Goal: Task Accomplishment & Management: Complete application form

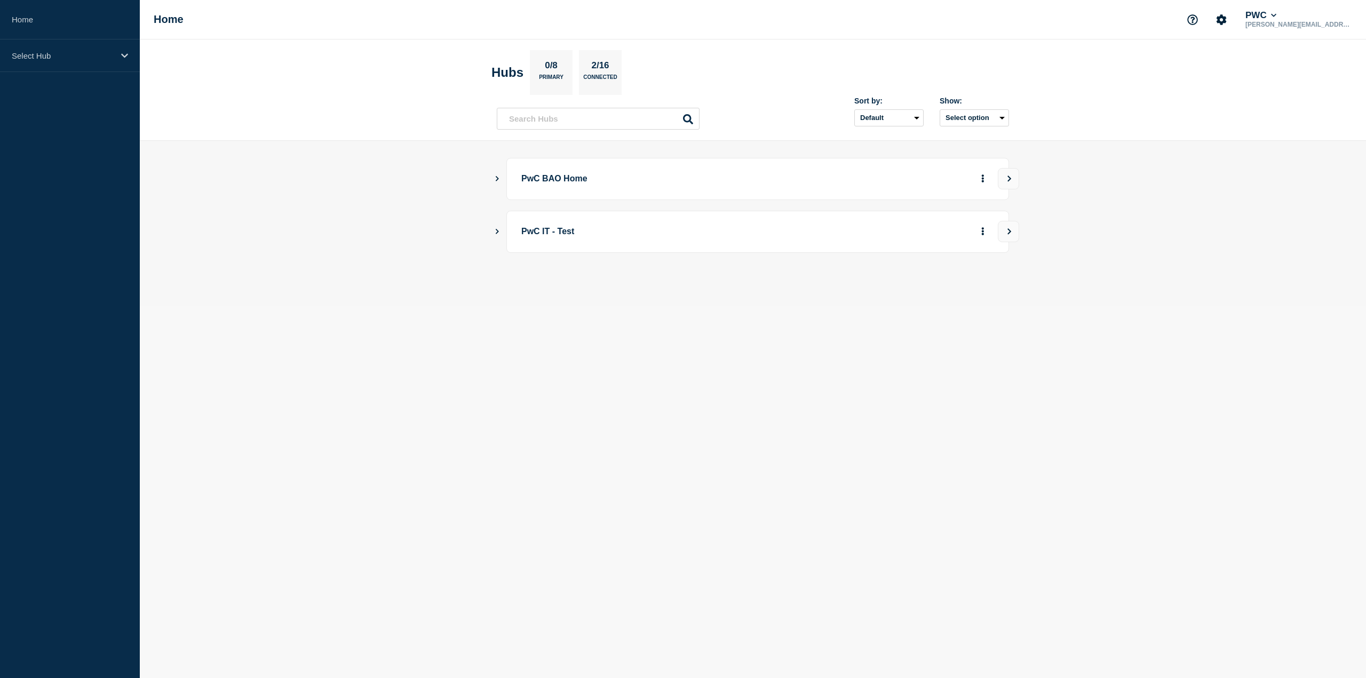
drag, startPoint x: 0, startPoint y: 0, endPoint x: 522, endPoint y: 379, distance: 645.1
click at [522, 380] on body "Home Select Hub Home PWC carson.lee@pwc.com Hubs 0/8 Primary 2/16 Connected Sor…" at bounding box center [683, 339] width 1366 height 678
click at [71, 57] on p "Select Hub" at bounding box center [63, 55] width 102 height 9
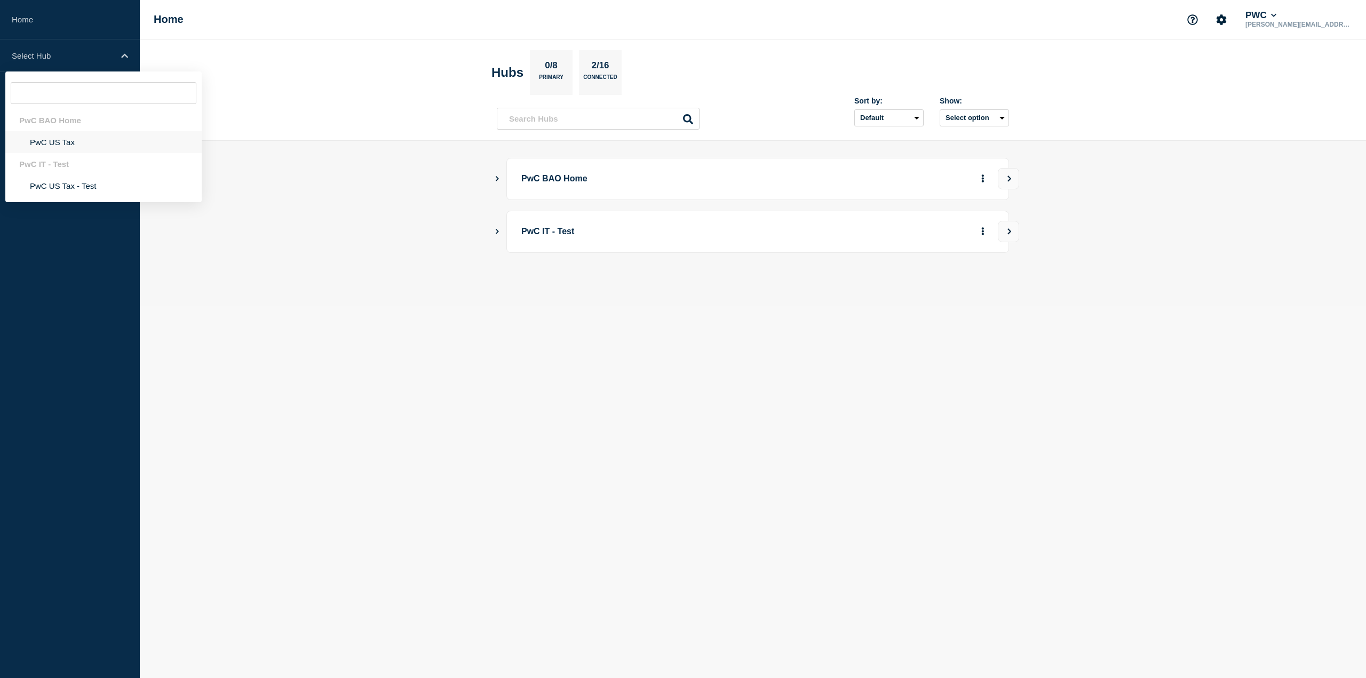
click at [64, 142] on li "PwC US Tax" at bounding box center [103, 142] width 196 height 22
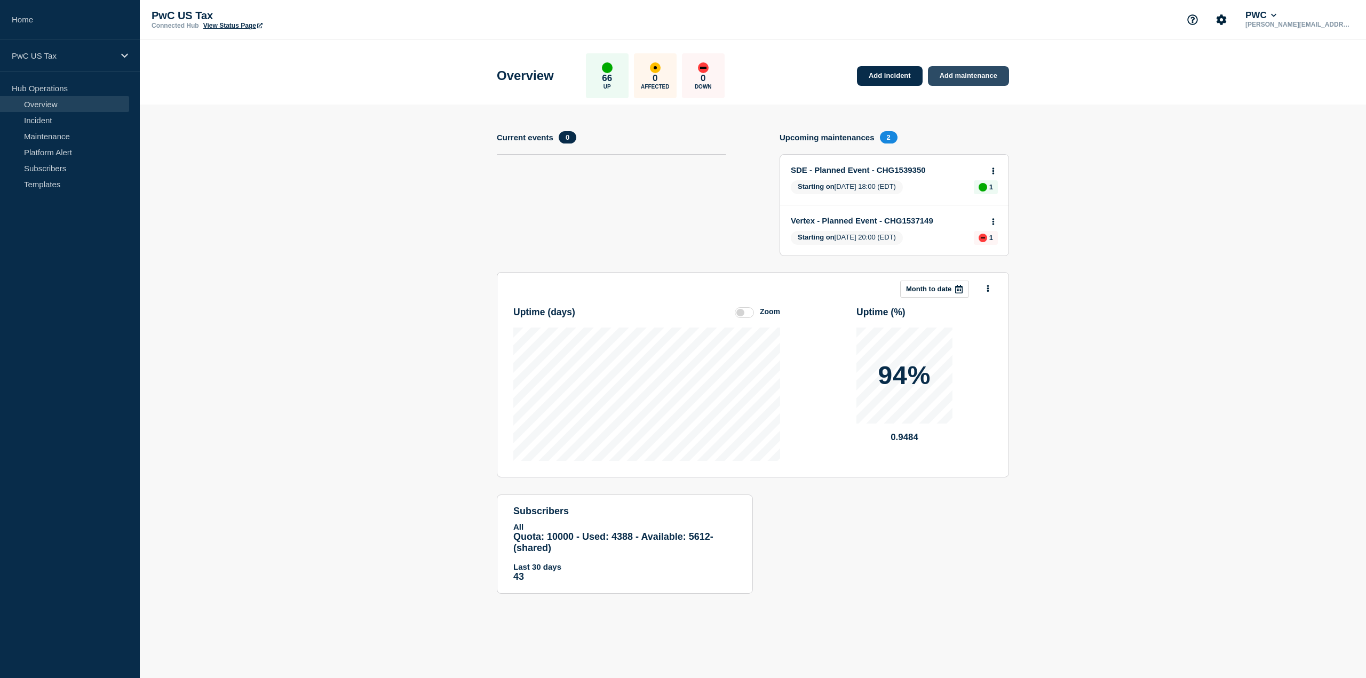
click at [999, 77] on link "Add maintenance" at bounding box center [968, 76] width 81 height 20
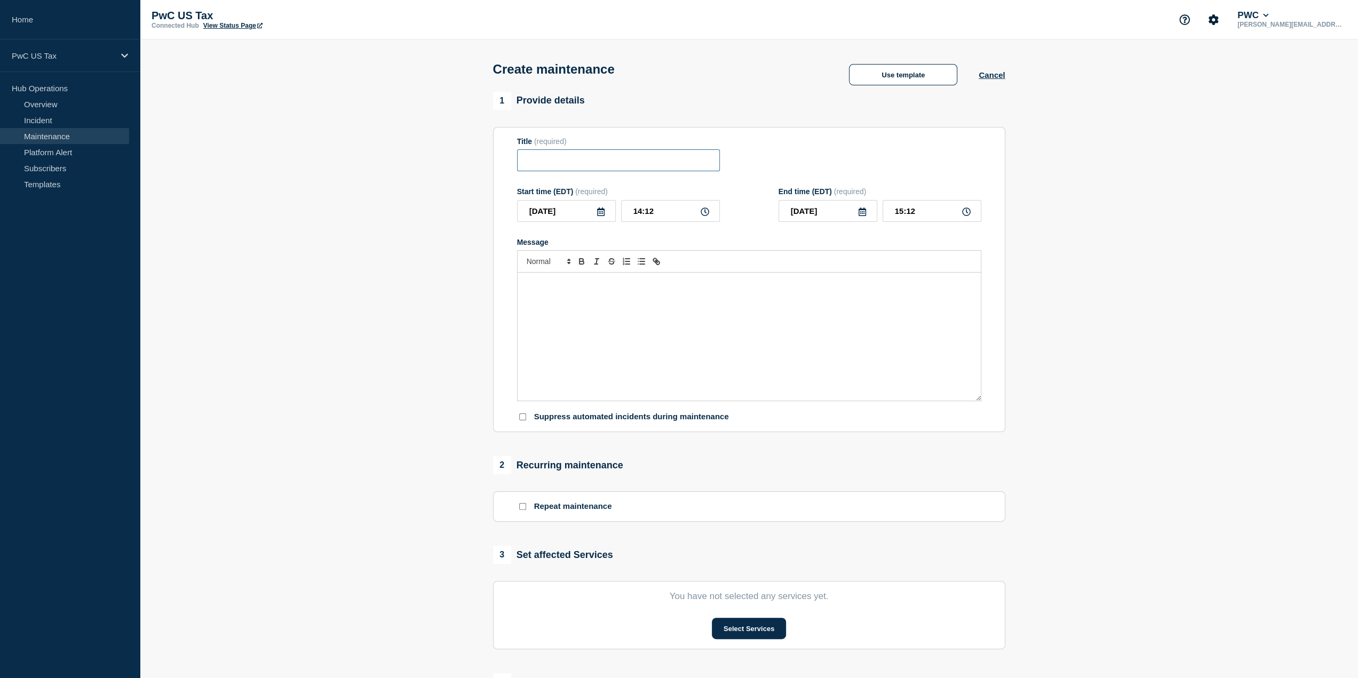
click at [594, 165] on input "Title" at bounding box center [618, 160] width 203 height 22
click at [860, 78] on button "Use template" at bounding box center [903, 74] width 108 height 21
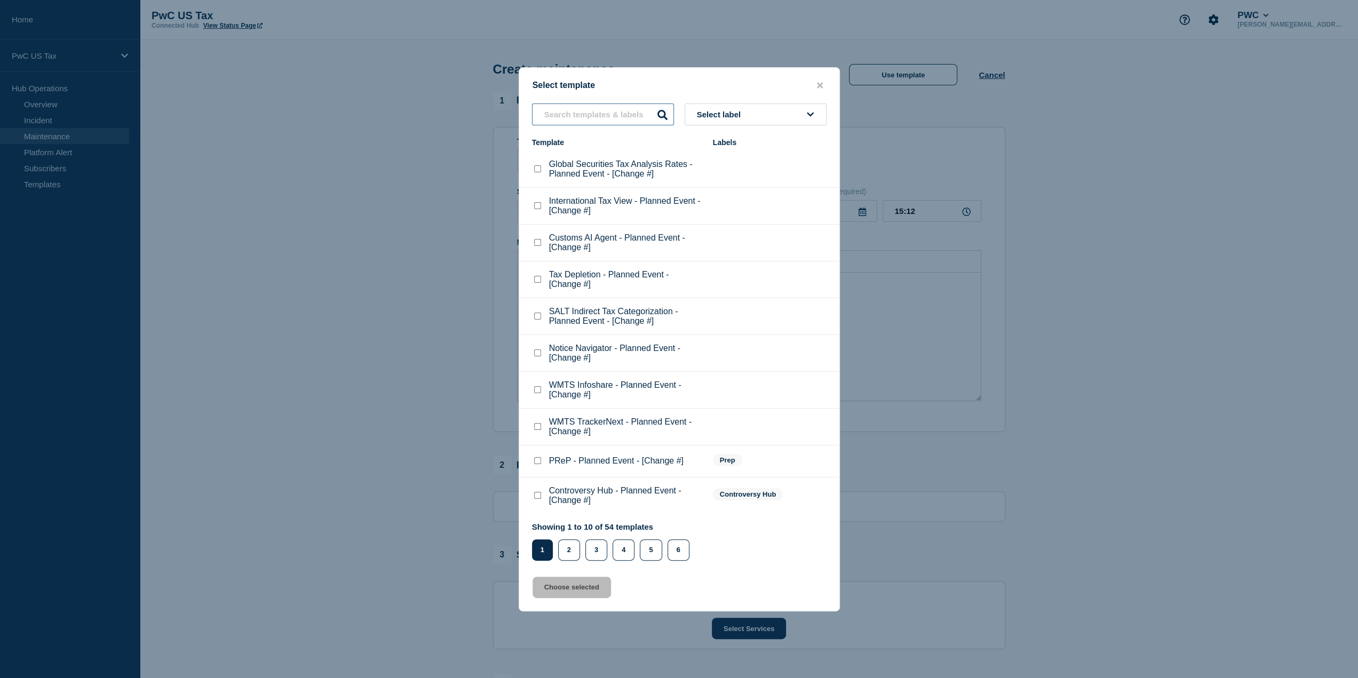
click at [584, 114] on input "text" at bounding box center [603, 114] width 142 height 22
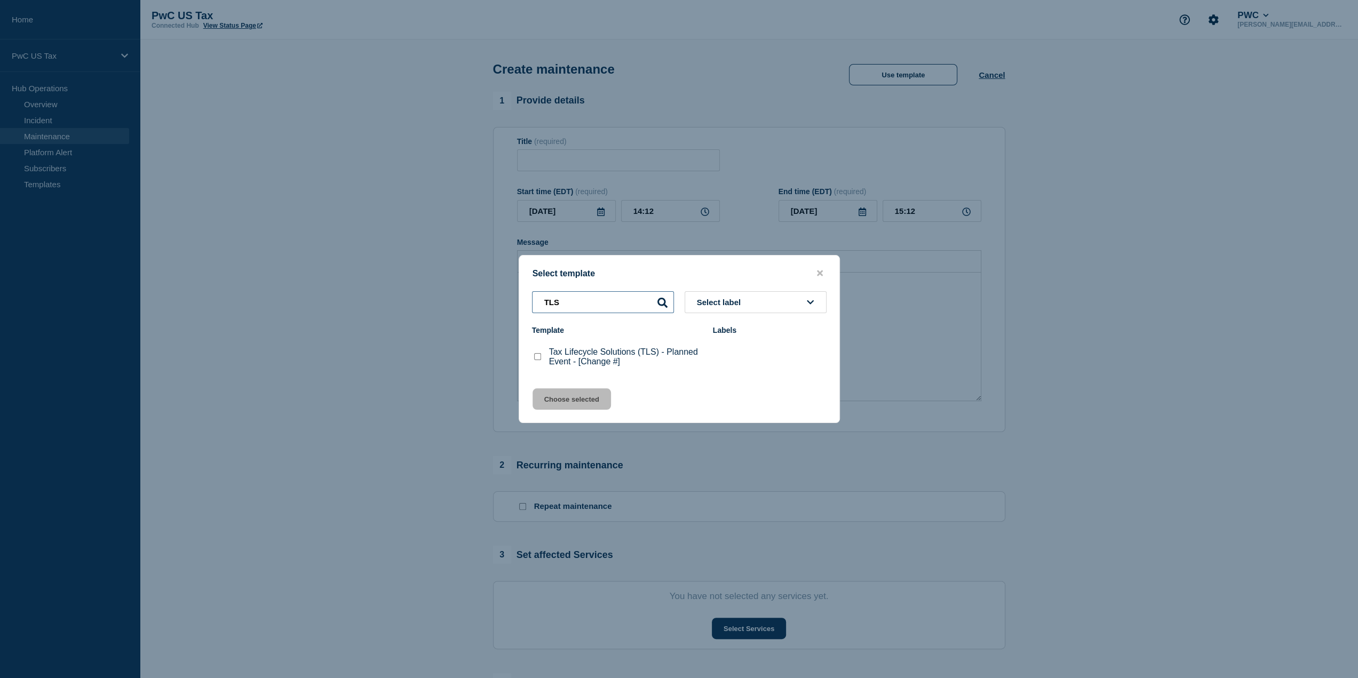
drag, startPoint x: 586, startPoint y: 305, endPoint x: 520, endPoint y: 295, distance: 66.3
click at [520, 295] on div "TLS Select label" at bounding box center [679, 302] width 320 height 22
click at [560, 300] on input "TLS" at bounding box center [603, 302] width 142 height 22
drag, startPoint x: 568, startPoint y: 300, endPoint x: 518, endPoint y: 300, distance: 49.6
click at [518, 300] on div "Select template TLS Select label Template Labels Tax Lifecycle Solutions (TLS) …" at bounding box center [678, 339] width 321 height 168
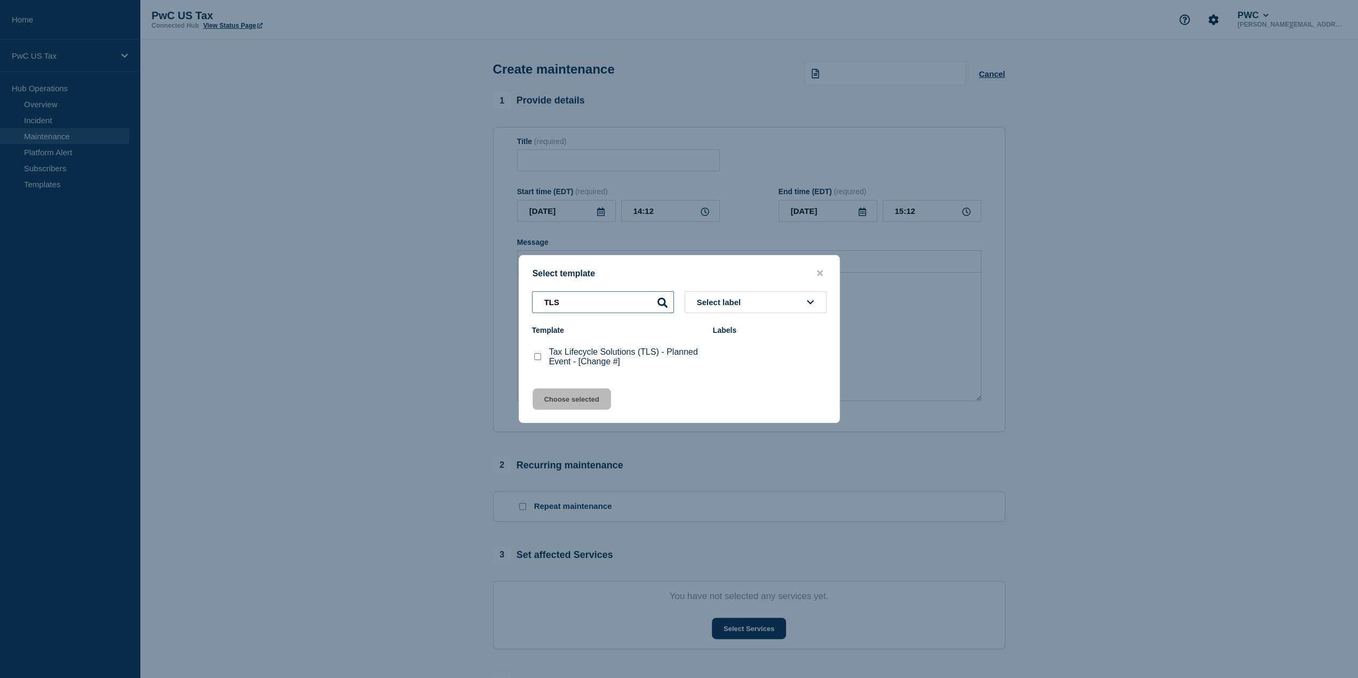
type input "TLS"
click at [538, 356] on checkbox"] "Tax Lifecycle Solutions (TLS) - Planned Event - [Change #] checkbox" at bounding box center [537, 356] width 7 height 7
checkbox checkbox"] "true"
click at [575, 405] on button "Choose selected" at bounding box center [571, 398] width 78 height 21
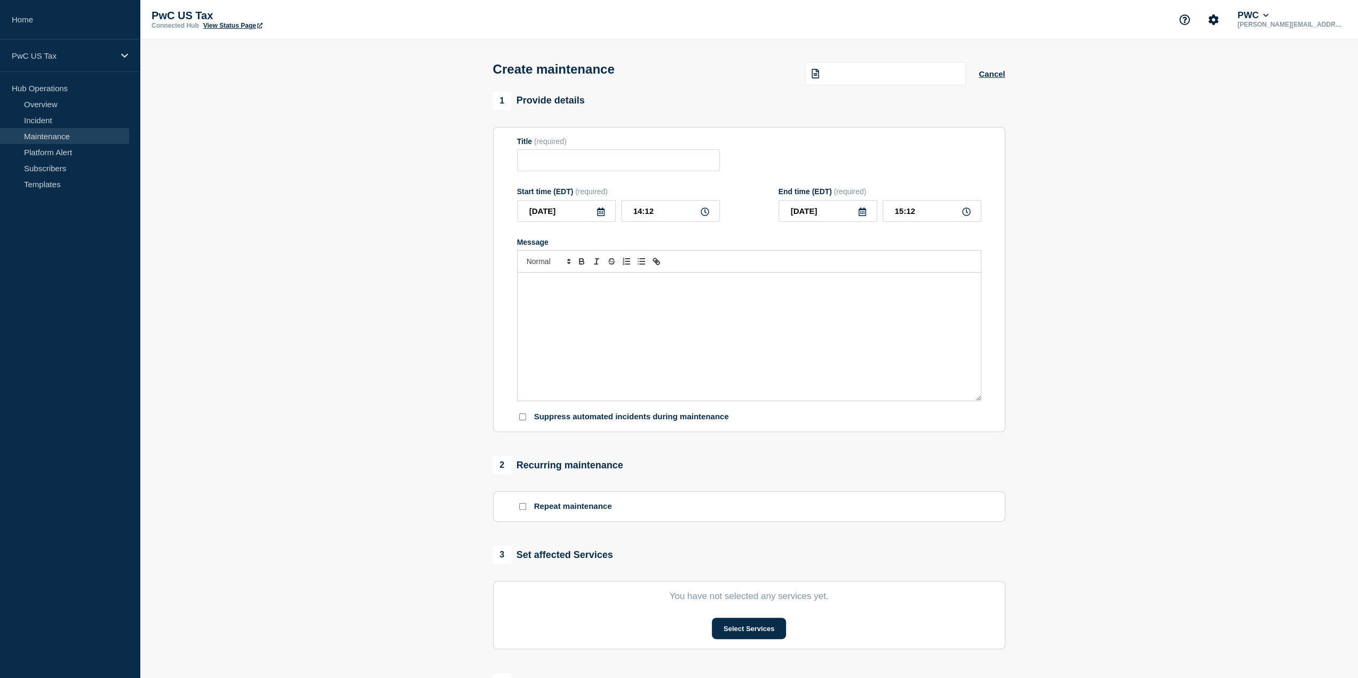
type input "Tax Lifecycle Solutions (TLS) - Planned Event - [Change #]"
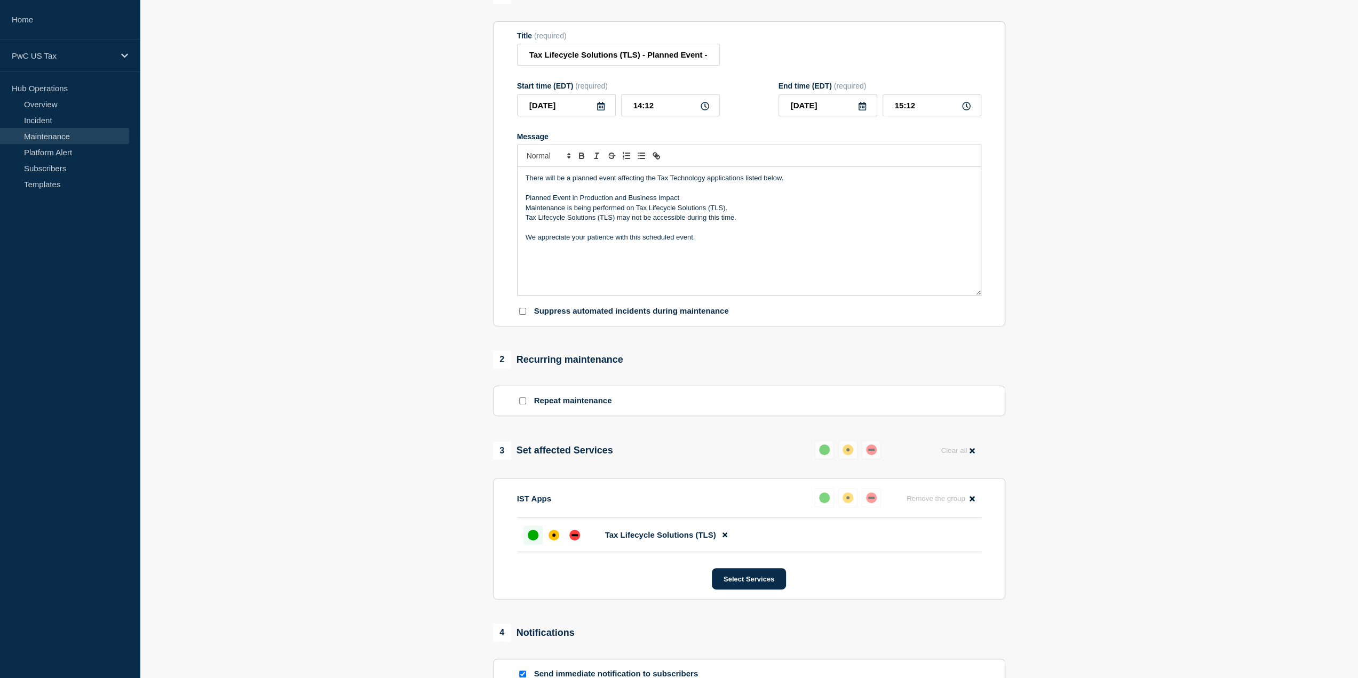
scroll to position [107, 0]
click at [601, 312] on p "Suppress automated incidents during maintenance" at bounding box center [631, 310] width 195 height 10
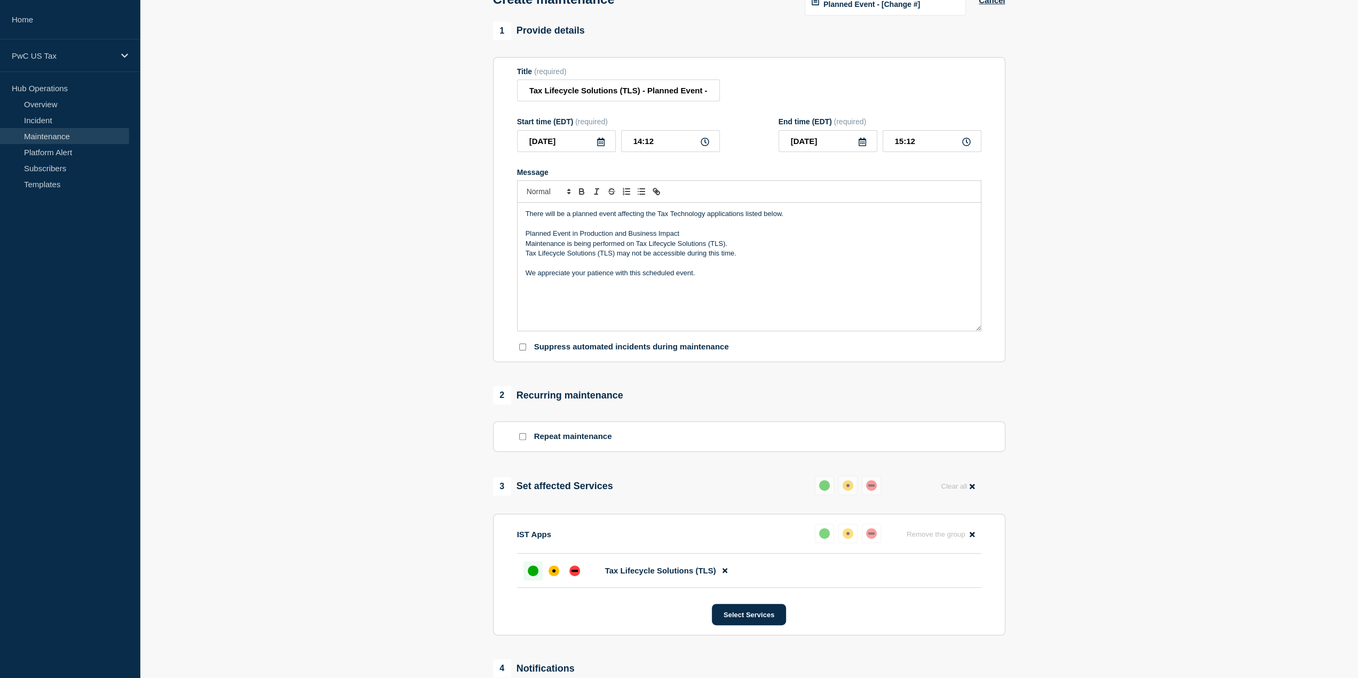
scroll to position [53, 0]
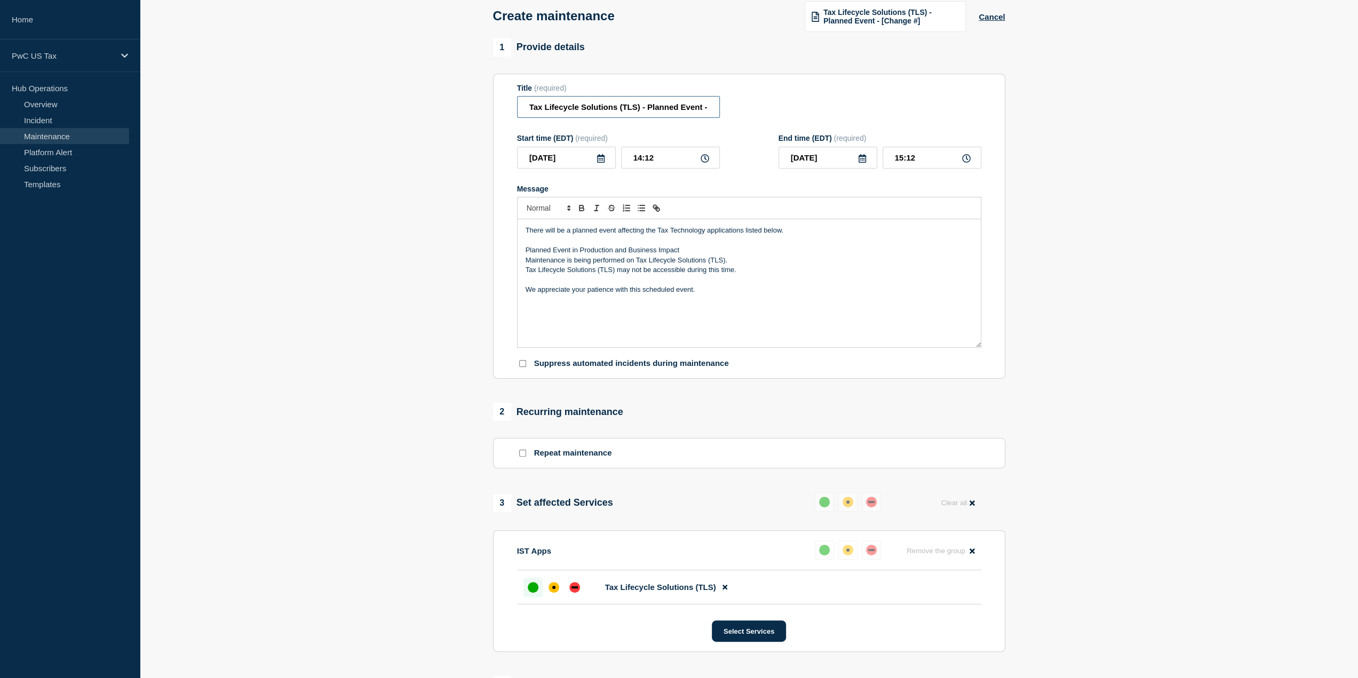
click at [695, 105] on input "Tax Lifecycle Solutions (TLS) - Planned Event - [Change #]" at bounding box center [618, 107] width 203 height 22
drag, startPoint x: 648, startPoint y: 107, endPoint x: 791, endPoint y: 112, distance: 143.6
click at [791, 112] on div "Title (required) Tax Lifecycle Solutions (TLS) - Planned Event - [Change #]" at bounding box center [749, 101] width 464 height 35
click at [672, 114] on input "Tax Lifecycle Solutions (TLS) - Planned Event - [Change #]" at bounding box center [618, 107] width 203 height 22
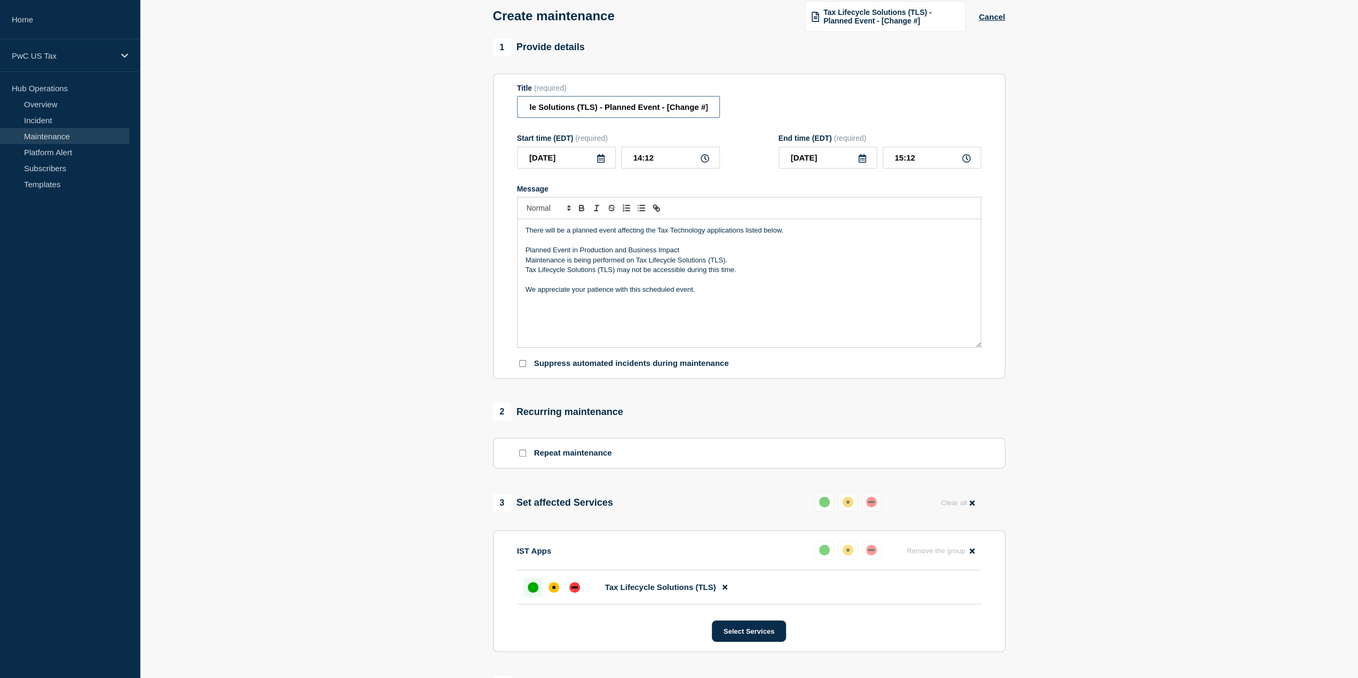
drag, startPoint x: 668, startPoint y: 113, endPoint x: 737, endPoint y: 108, distance: 68.9
click at [737, 108] on div "Title (required) Tax Lifecycle Solutions (TLS) - Planned Event - [Change #]" at bounding box center [749, 101] width 464 height 35
click at [744, 321] on div "There will be a planned event affecting the Tax Technology applications listed …" at bounding box center [748, 283] width 463 height 128
click at [601, 161] on icon at bounding box center [600, 158] width 7 height 9
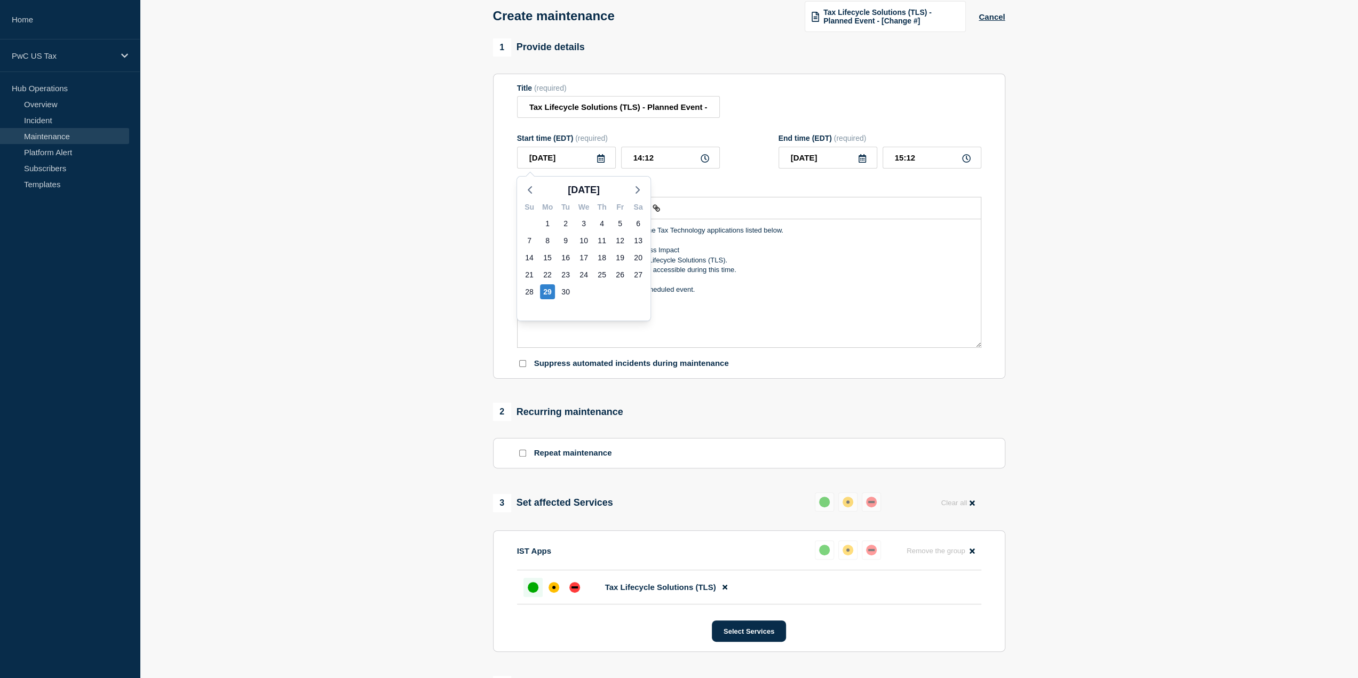
click at [1179, 321] on section "1 Provide details Title (required) Tax Lifecycle Solutions (TLS) - Planned Even…" at bounding box center [749, 436] width 1218 height 796
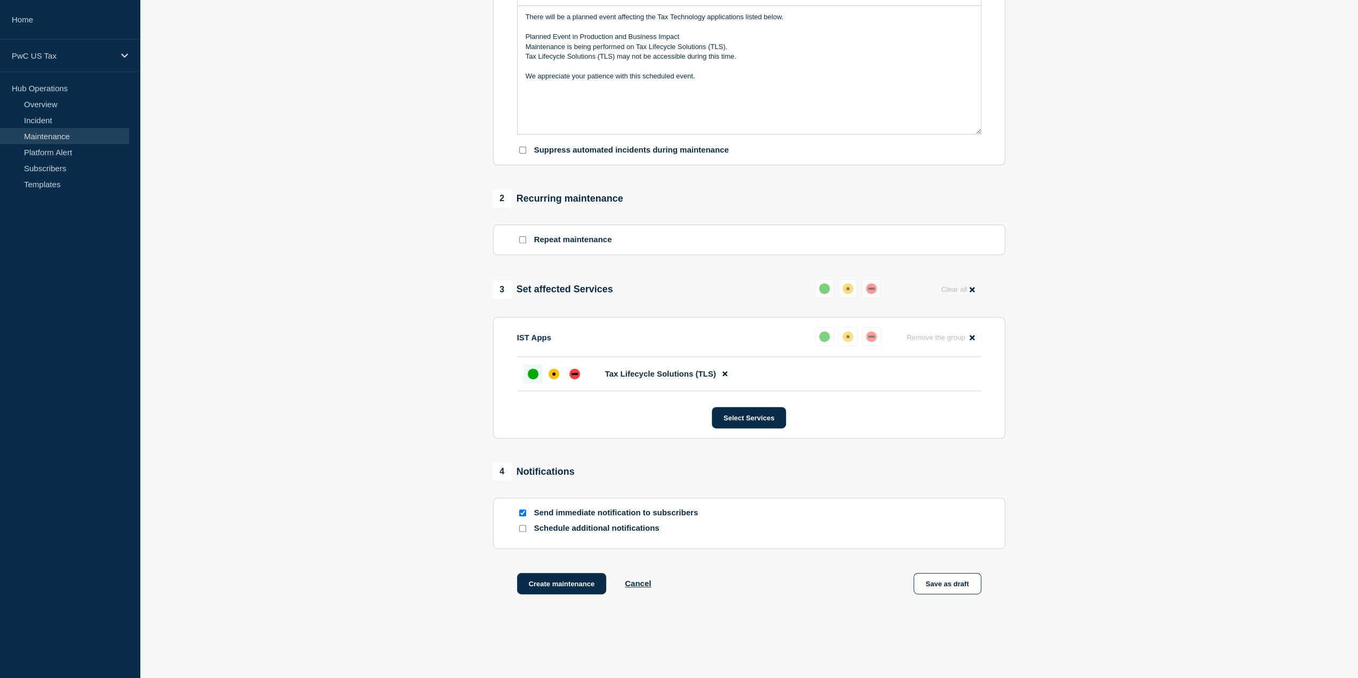
scroll to position [307, 0]
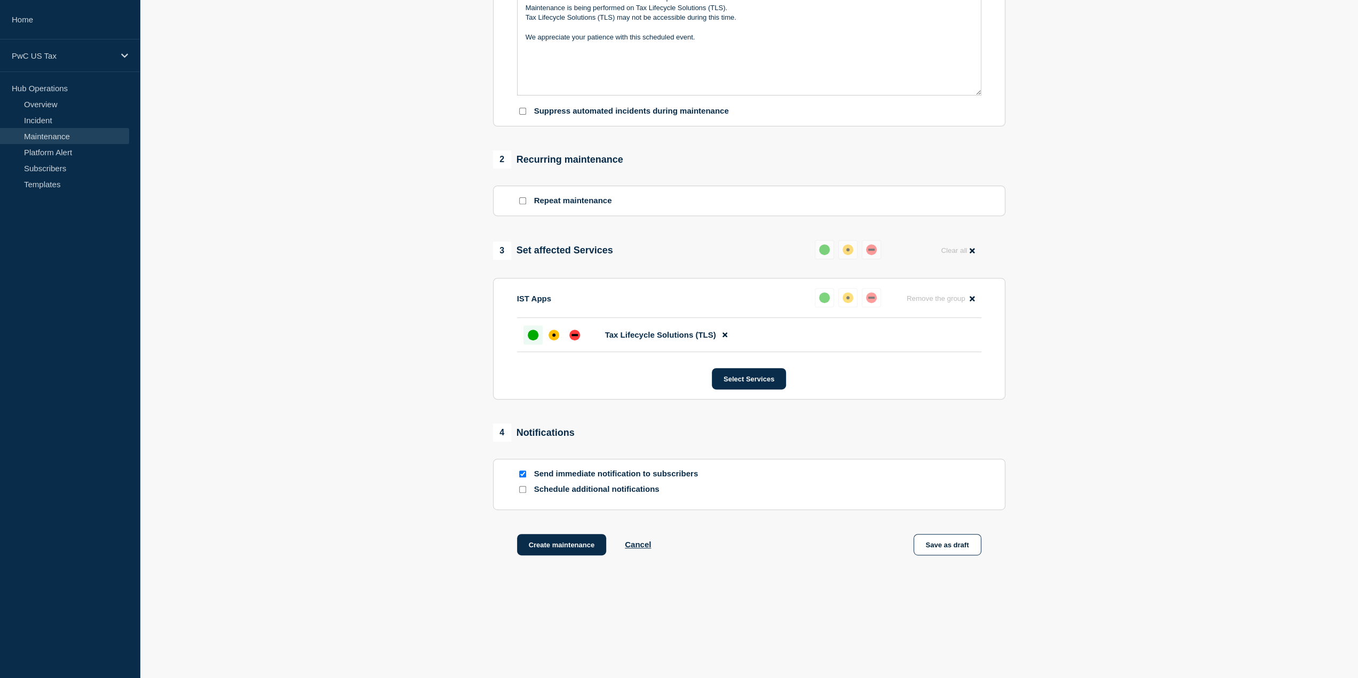
click at [521, 475] on input "Send immediate notification to subscribers" at bounding box center [522, 473] width 7 height 7
checkbox input "false"
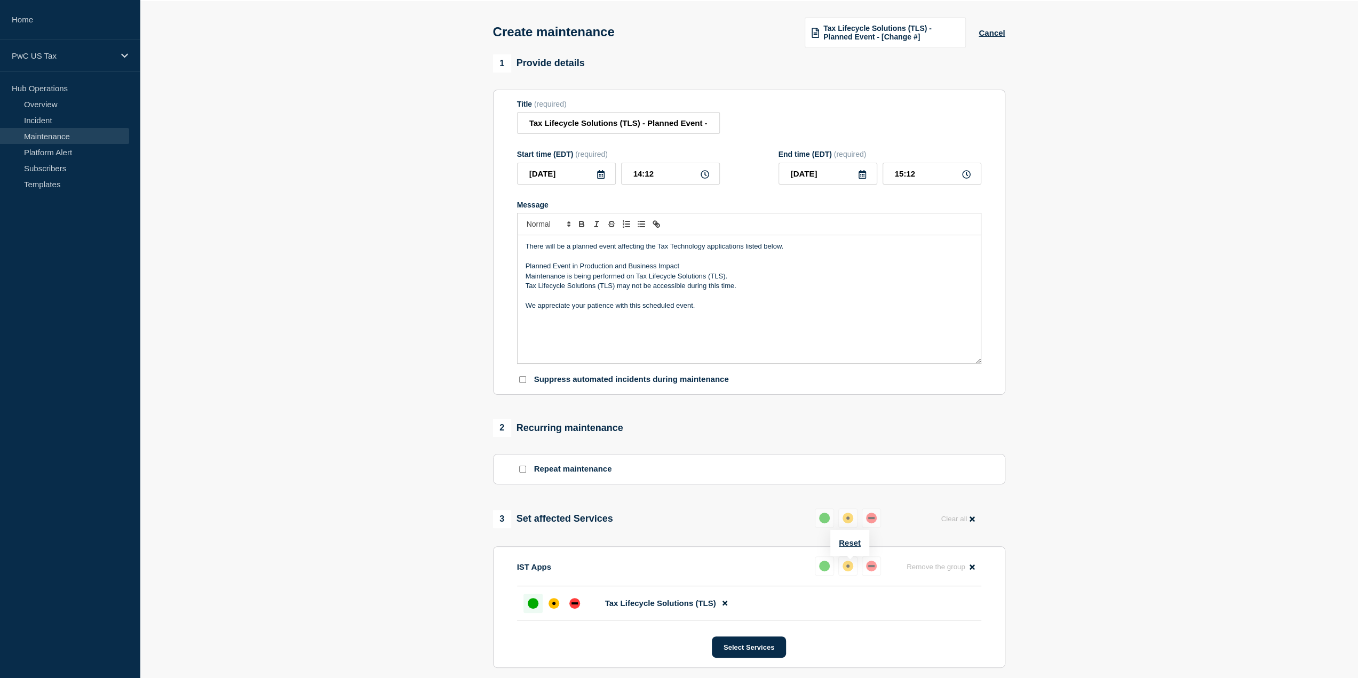
scroll to position [53, 0]
